Goal: Task Accomplishment & Management: Use online tool/utility

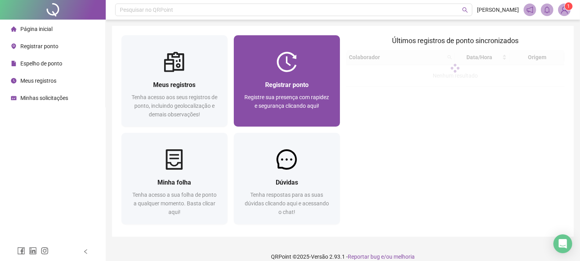
click at [299, 86] on span "Registrar ponto" at bounding box center [286, 84] width 43 height 7
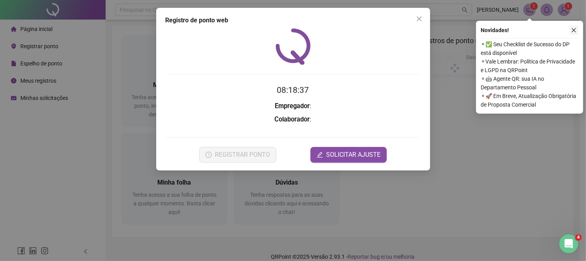
click at [575, 31] on icon "close" at bounding box center [573, 29] width 5 height 5
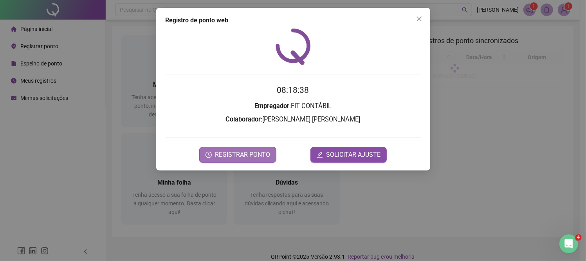
click at [260, 150] on span "REGISTRAR PONTO" at bounding box center [242, 154] width 55 height 9
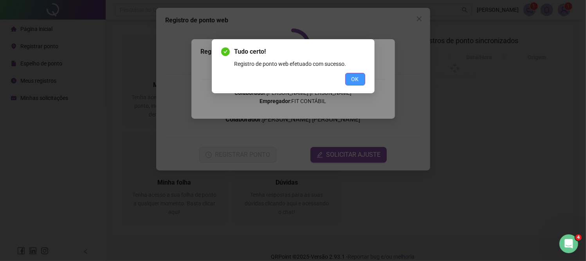
click at [357, 77] on span "OK" at bounding box center [355, 79] width 7 height 9
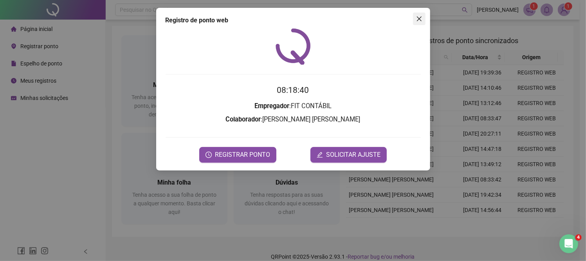
drag, startPoint x: 416, startPoint y: 18, endPoint x: 79, endPoint y: 94, distance: 345.5
click at [417, 18] on icon "close" at bounding box center [419, 19] width 6 height 6
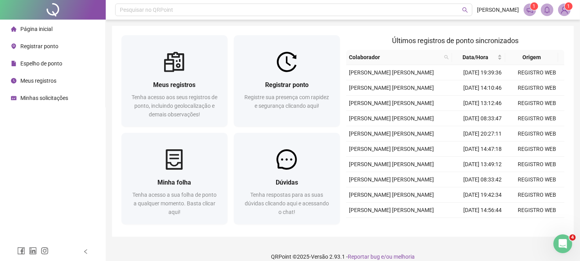
click at [41, 92] on div "Minhas solicitações" at bounding box center [39, 98] width 57 height 16
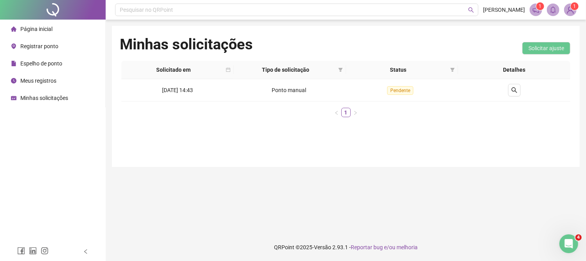
click at [35, 31] on span "Página inicial" at bounding box center [36, 29] width 32 height 6
